Goal: Check status: Check status

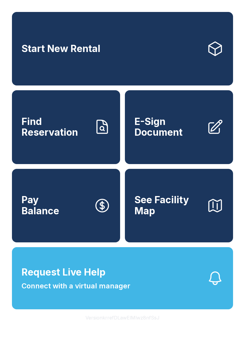
click at [89, 136] on span "Find Reservation" at bounding box center [54, 127] width 67 height 22
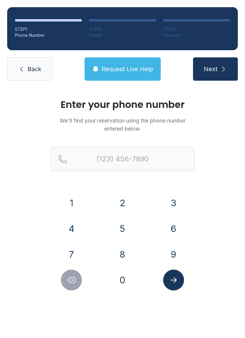
click at [80, 252] on button "7" at bounding box center [71, 254] width 21 height 21
click at [125, 282] on button "0" at bounding box center [122, 279] width 21 height 21
click at [176, 235] on button "6" at bounding box center [173, 228] width 21 height 21
click at [77, 228] on button "4" at bounding box center [71, 228] width 21 height 21
click at [174, 252] on button "9" at bounding box center [173, 254] width 21 height 21
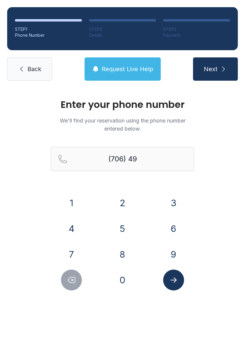
click at [74, 281] on icon "Delete number" at bounding box center [71, 279] width 9 height 9
click at [66, 284] on button "Delete number" at bounding box center [71, 279] width 21 height 21
click at [126, 203] on button "2" at bounding box center [122, 202] width 21 height 21
click at [71, 232] on button "4" at bounding box center [71, 228] width 21 height 21
click at [68, 232] on button "4" at bounding box center [71, 228] width 21 height 21
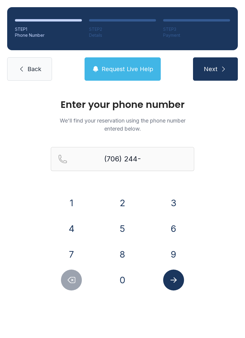
click at [77, 206] on button "1" at bounding box center [71, 202] width 21 height 21
click at [127, 275] on button "0" at bounding box center [122, 279] width 21 height 21
click at [76, 205] on button "1" at bounding box center [71, 202] width 21 height 21
click at [73, 227] on button "4" at bounding box center [71, 228] width 21 height 21
click at [177, 284] on icon "Submit lookup form" at bounding box center [173, 279] width 9 height 9
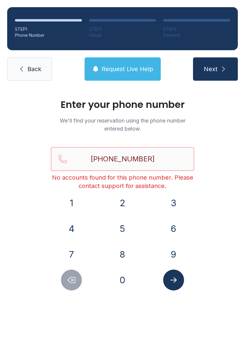
click at [162, 159] on input "[PHONE_NUMBER]" at bounding box center [122, 159] width 143 height 24
click at [220, 201] on div "Enter your phone number We'll find your reservation using the phone number ente…" at bounding box center [122, 201] width 245 height 226
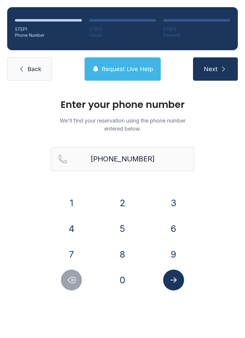
click at [79, 278] on button "Delete number" at bounding box center [71, 279] width 21 height 21
click at [67, 285] on button "Delete number" at bounding box center [71, 279] width 21 height 21
click at [71, 283] on icon "Delete number" at bounding box center [71, 280] width 7 height 6
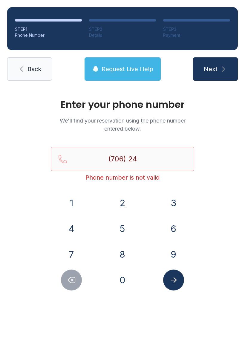
click at [71, 282] on icon "Delete number" at bounding box center [71, 280] width 7 height 6
click at [72, 285] on button "Delete number" at bounding box center [71, 279] width 21 height 21
click at [76, 231] on button "4" at bounding box center [71, 228] width 21 height 21
click at [163, 255] on button "9" at bounding box center [173, 254] width 21 height 21
click at [79, 208] on button "1" at bounding box center [71, 202] width 21 height 21
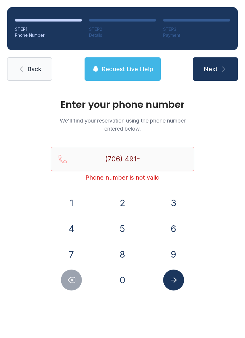
click at [127, 252] on button "8" at bounding box center [122, 254] width 21 height 21
click at [176, 230] on button "6" at bounding box center [173, 228] width 21 height 21
click at [126, 205] on button "2" at bounding box center [122, 202] width 21 height 21
click at [173, 226] on button "6" at bounding box center [173, 228] width 21 height 21
type input "[PHONE_NUMBER]"
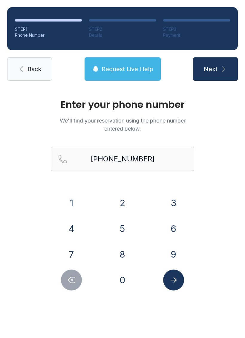
click at [178, 278] on icon "Submit lookup form" at bounding box center [173, 279] width 9 height 9
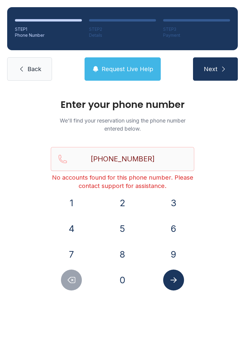
click at [52, 76] on link "Back" at bounding box center [29, 68] width 45 height 23
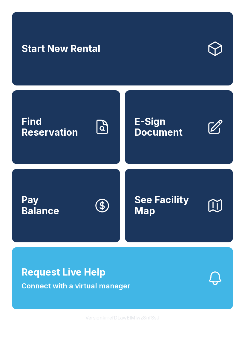
click at [90, 134] on link "Find Reservation" at bounding box center [66, 126] width 108 height 73
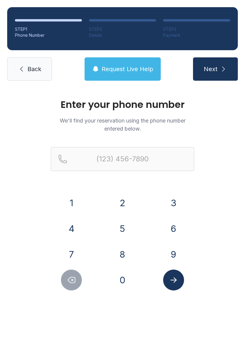
click at [80, 256] on button "7" at bounding box center [71, 254] width 21 height 21
click at [132, 282] on button "0" at bounding box center [122, 279] width 21 height 21
click at [173, 238] on button "6" at bounding box center [173, 228] width 21 height 21
click at [81, 224] on button "4" at bounding box center [71, 228] width 21 height 21
click at [174, 254] on button "9" at bounding box center [173, 254] width 21 height 21
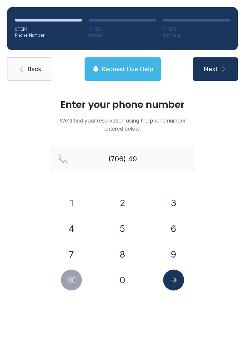
click at [80, 197] on button "1" at bounding box center [71, 202] width 21 height 21
click at [127, 201] on button "2" at bounding box center [122, 202] width 21 height 21
click at [71, 232] on button "4" at bounding box center [71, 228] width 21 height 21
click at [74, 274] on button "Delete number" at bounding box center [71, 279] width 21 height 21
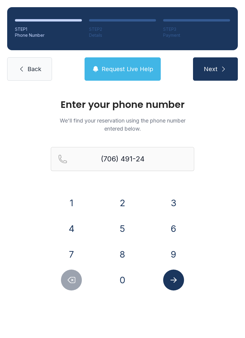
click at [73, 274] on button "Delete number" at bounding box center [71, 279] width 21 height 21
click at [67, 278] on icon "Delete number" at bounding box center [71, 279] width 9 height 9
click at [70, 274] on button "Delete number" at bounding box center [71, 279] width 21 height 21
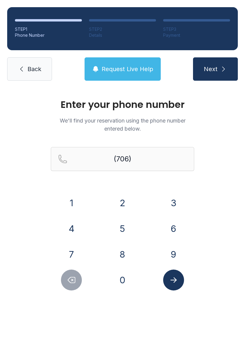
click at [126, 204] on button "2" at bounding box center [122, 202] width 21 height 21
click at [75, 229] on button "4" at bounding box center [71, 228] width 21 height 21
click at [75, 230] on button "4" at bounding box center [71, 228] width 21 height 21
click at [75, 206] on button "1" at bounding box center [71, 202] width 21 height 21
click at [127, 288] on button "0" at bounding box center [122, 279] width 21 height 21
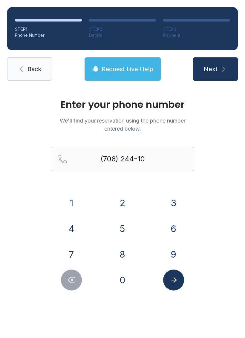
click at [78, 211] on button "1" at bounding box center [71, 202] width 21 height 21
click at [78, 234] on button "4" at bounding box center [71, 228] width 21 height 21
click at [184, 281] on button "Submit lookup form" at bounding box center [173, 279] width 21 height 21
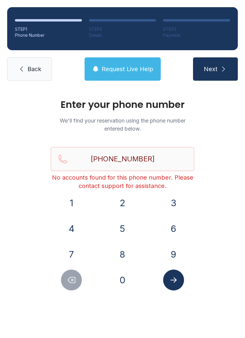
click at [73, 276] on icon "Delete number" at bounding box center [71, 279] width 9 height 9
type input "(706) 244-101"
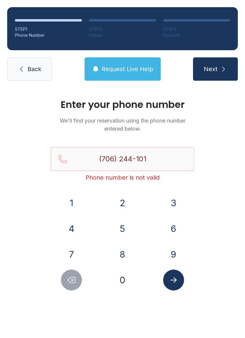
click at [50, 69] on link "Back" at bounding box center [29, 68] width 45 height 23
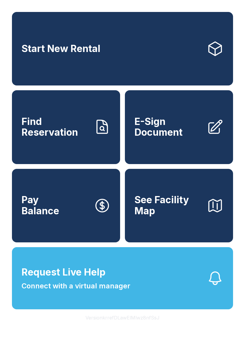
click at [82, 133] on span "Find Reservation" at bounding box center [54, 127] width 67 height 22
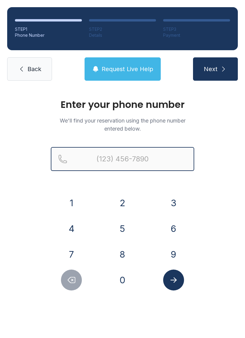
click at [118, 155] on input "Reservation phone number" at bounding box center [122, 159] width 143 height 24
type input "("
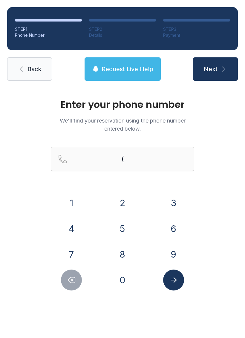
click at [213, 209] on div "Enter your phone number We'll find your reservation using the phone number ente…" at bounding box center [122, 201] width 245 height 226
click at [82, 254] on button "7" at bounding box center [71, 254] width 21 height 21
click at [124, 286] on button "0" at bounding box center [122, 279] width 21 height 21
click at [169, 236] on button "6" at bounding box center [173, 228] width 21 height 21
click at [79, 231] on button "4" at bounding box center [71, 228] width 21 height 21
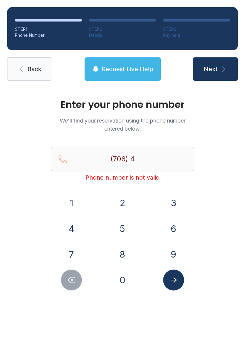
click at [80, 277] on button "Delete number" at bounding box center [71, 279] width 21 height 21
click at [126, 210] on button "2" at bounding box center [122, 202] width 21 height 21
click at [77, 235] on button "4" at bounding box center [71, 228] width 21 height 21
click at [79, 197] on button "1" at bounding box center [71, 202] width 21 height 21
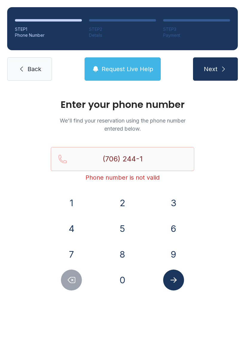
click at [131, 285] on button "0" at bounding box center [122, 279] width 21 height 21
click at [70, 203] on button "1" at bounding box center [71, 202] width 21 height 21
click at [72, 226] on button "4" at bounding box center [71, 228] width 21 height 21
click at [189, 280] on div at bounding box center [174, 279] width 42 height 21
click at [177, 278] on icon "Submit lookup form" at bounding box center [173, 279] width 9 height 9
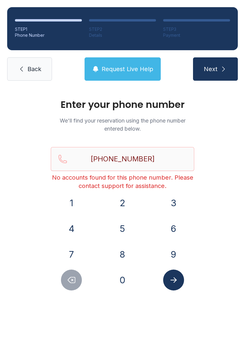
click at [177, 281] on icon "Submit lookup form" at bounding box center [173, 279] width 9 height 9
click at [72, 275] on icon "Delete number" at bounding box center [71, 279] width 9 height 9
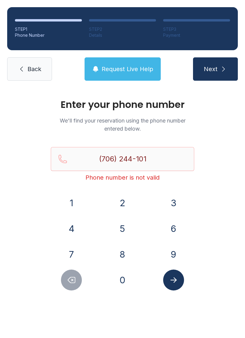
click at [71, 275] on icon "Delete number" at bounding box center [71, 279] width 9 height 9
click at [80, 274] on button "Delete number" at bounding box center [71, 279] width 21 height 21
click at [78, 276] on button "Delete number" at bounding box center [71, 279] width 21 height 21
click at [78, 275] on button "Delete number" at bounding box center [71, 279] width 21 height 21
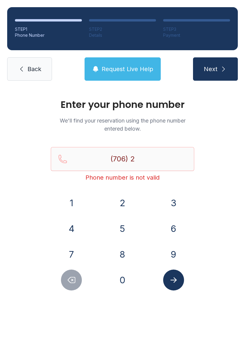
click at [74, 277] on icon "Delete number" at bounding box center [71, 280] width 7 height 6
click at [73, 277] on icon "Delete number" at bounding box center [71, 280] width 7 height 6
click at [79, 284] on button "Delete number" at bounding box center [71, 279] width 21 height 21
type input "(7"
click at [79, 283] on button "Delete number" at bounding box center [71, 279] width 21 height 21
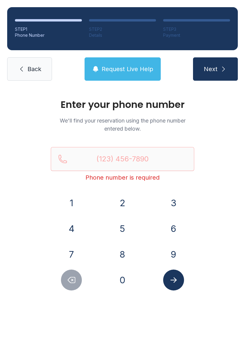
click at [84, 288] on div at bounding box center [72, 279] width 42 height 21
click at [89, 287] on div at bounding box center [72, 279] width 42 height 21
click at [75, 277] on icon "Delete number" at bounding box center [71, 280] width 7 height 6
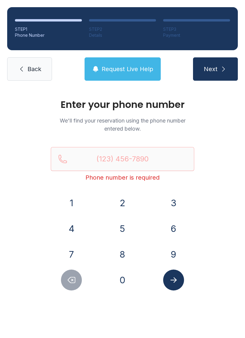
click at [75, 277] on icon "Delete number" at bounding box center [71, 280] width 7 height 6
click at [76, 275] on button "Delete number" at bounding box center [71, 279] width 21 height 21
click at [77, 274] on button "Delete number" at bounding box center [71, 279] width 21 height 21
click at [76, 273] on button "Delete number" at bounding box center [71, 279] width 21 height 21
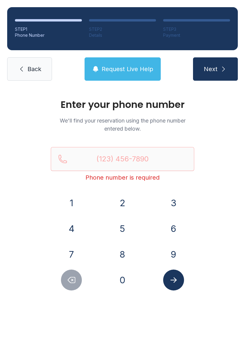
click at [73, 279] on icon "Delete number" at bounding box center [71, 279] width 9 height 9
click at [77, 283] on button "Delete number" at bounding box center [71, 279] width 21 height 21
click at [47, 69] on link "Back" at bounding box center [29, 68] width 45 height 23
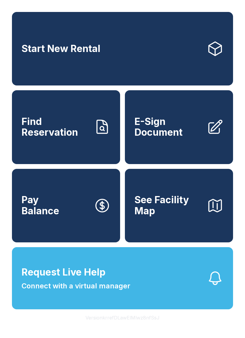
click at [76, 132] on span "Find Reservation" at bounding box center [54, 127] width 67 height 22
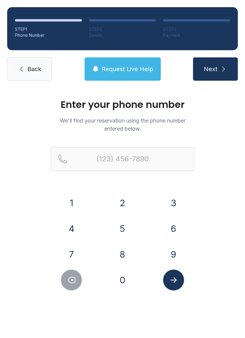
click at [71, 250] on button "7" at bounding box center [71, 254] width 21 height 21
click at [127, 277] on button "0" at bounding box center [122, 279] width 21 height 21
click at [171, 235] on button "6" at bounding box center [173, 228] width 21 height 21
click at [126, 201] on button "2" at bounding box center [122, 202] width 21 height 21
click at [71, 227] on button "4" at bounding box center [71, 228] width 21 height 21
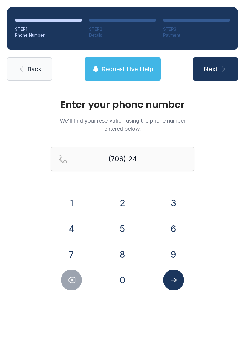
click at [71, 227] on button "4" at bounding box center [71, 228] width 21 height 21
click at [81, 190] on form "(706) 244- 1 2 3 4 5 6 7 8 9 0" at bounding box center [122, 218] width 143 height 143
click at [73, 204] on button "1" at bounding box center [71, 202] width 21 height 21
click at [124, 279] on button "0" at bounding box center [122, 279] width 21 height 21
click at [80, 208] on button "1" at bounding box center [71, 202] width 21 height 21
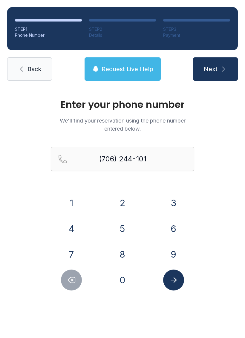
click at [77, 234] on button "4" at bounding box center [71, 228] width 21 height 21
type input "[PHONE_NUMBER]"
click at [172, 282] on icon "Submit lookup form" at bounding box center [173, 279] width 9 height 9
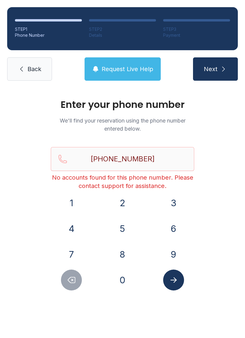
click at [144, 63] on button "Request Live Help" at bounding box center [123, 68] width 76 height 23
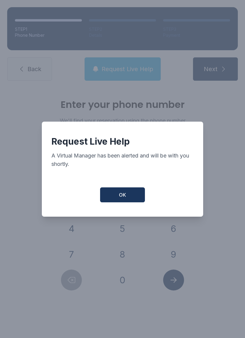
click at [127, 197] on button "OK" at bounding box center [122, 194] width 45 height 15
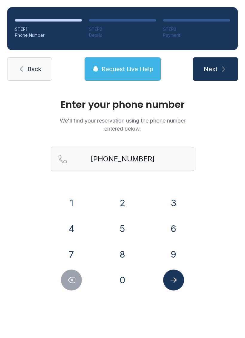
click at [178, 282] on button "Submit lookup form" at bounding box center [173, 279] width 21 height 21
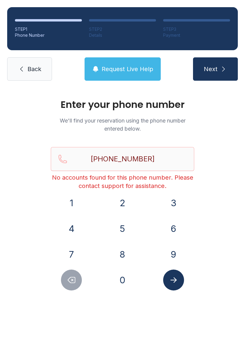
click at [217, 122] on div "Enter your phone number We'll find your reservation using the phone number ente…" at bounding box center [122, 201] width 245 height 226
